Goal: Find specific page/section: Find specific page/section

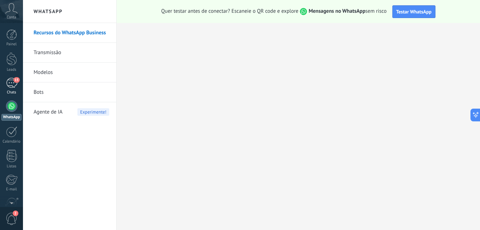
click at [12, 84] on div "15" at bounding box center [11, 83] width 11 height 10
